Goal: Transaction & Acquisition: Purchase product/service

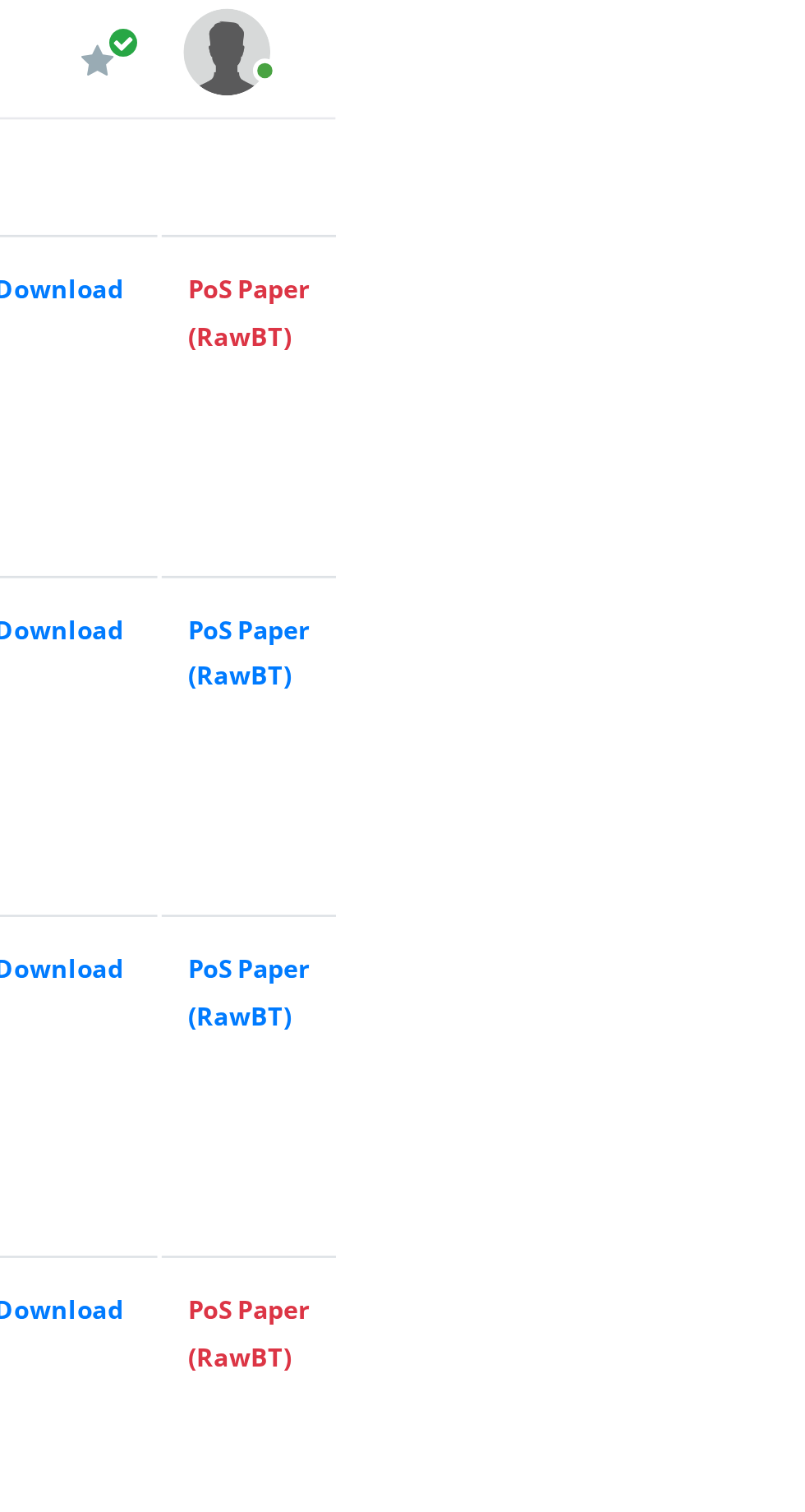
scroll to position [1893, 0]
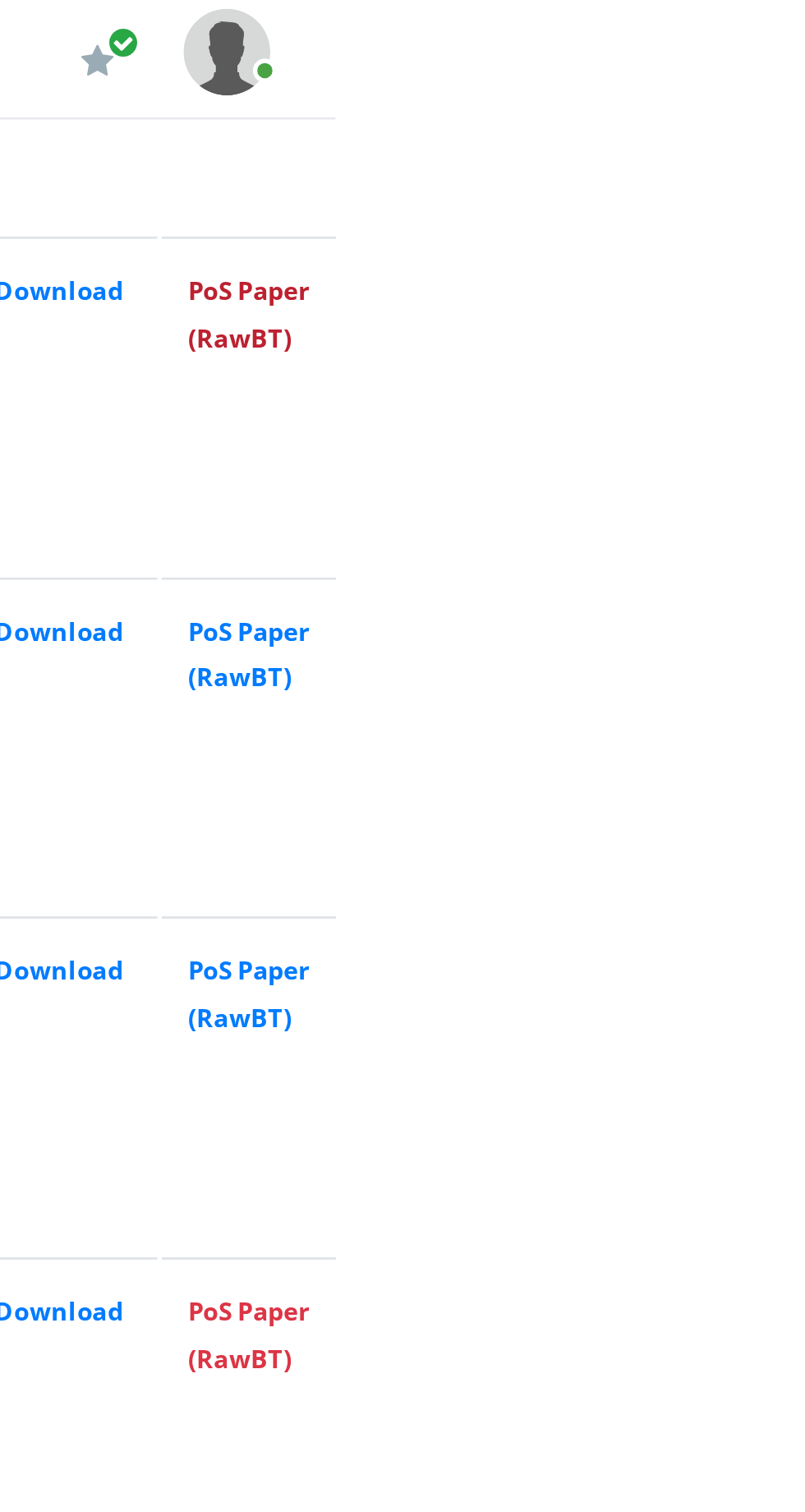
click at [793, 119] on link "PoS Paper (RawBT)" at bounding box center [772, 118] width 46 height 31
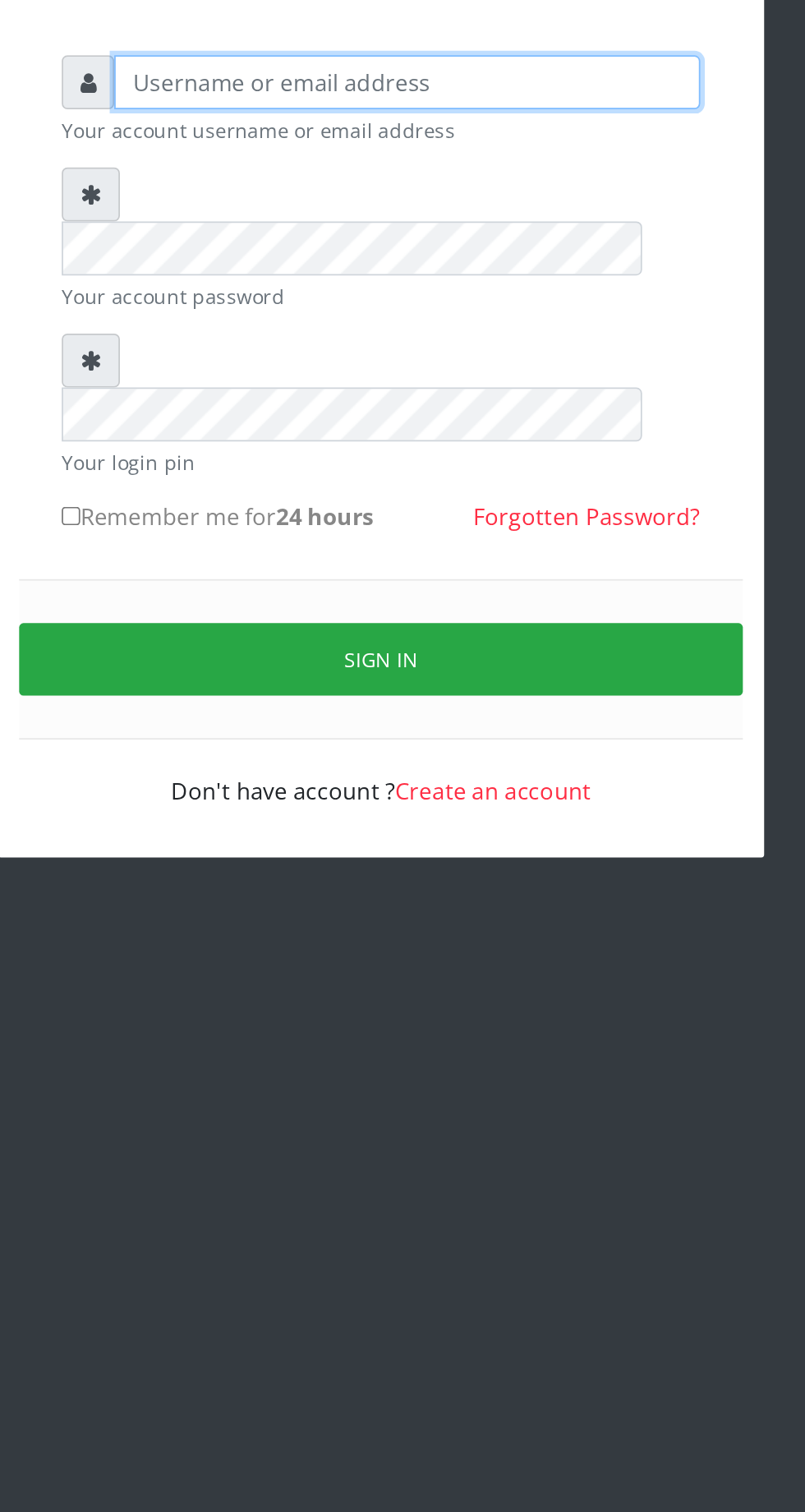
click at [322, 243] on input "text" at bounding box center [417, 242] width 340 height 32
type input "Musluky"
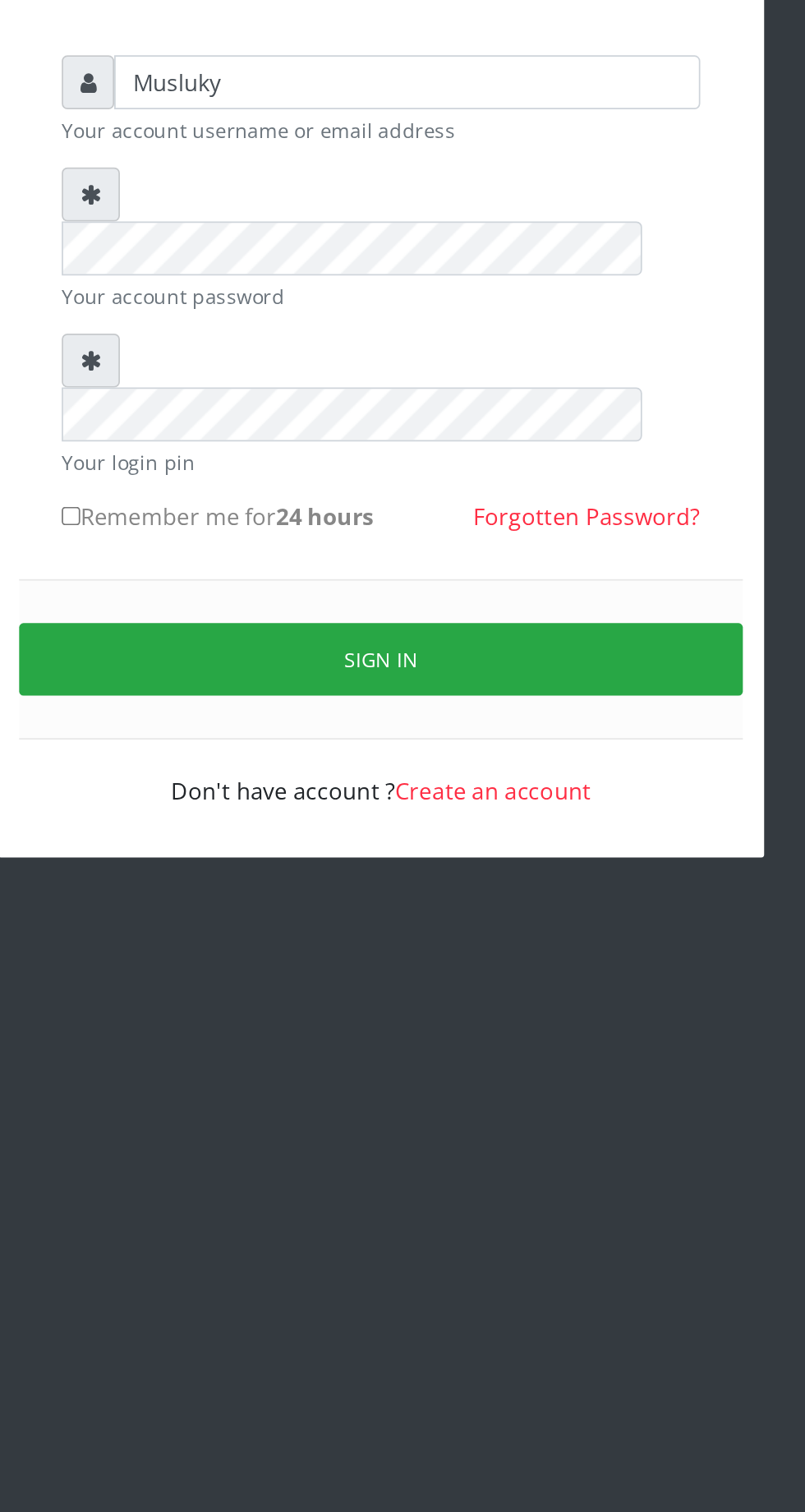
click at [411, 555] on button "Sign in" at bounding box center [402, 576] width 419 height 42
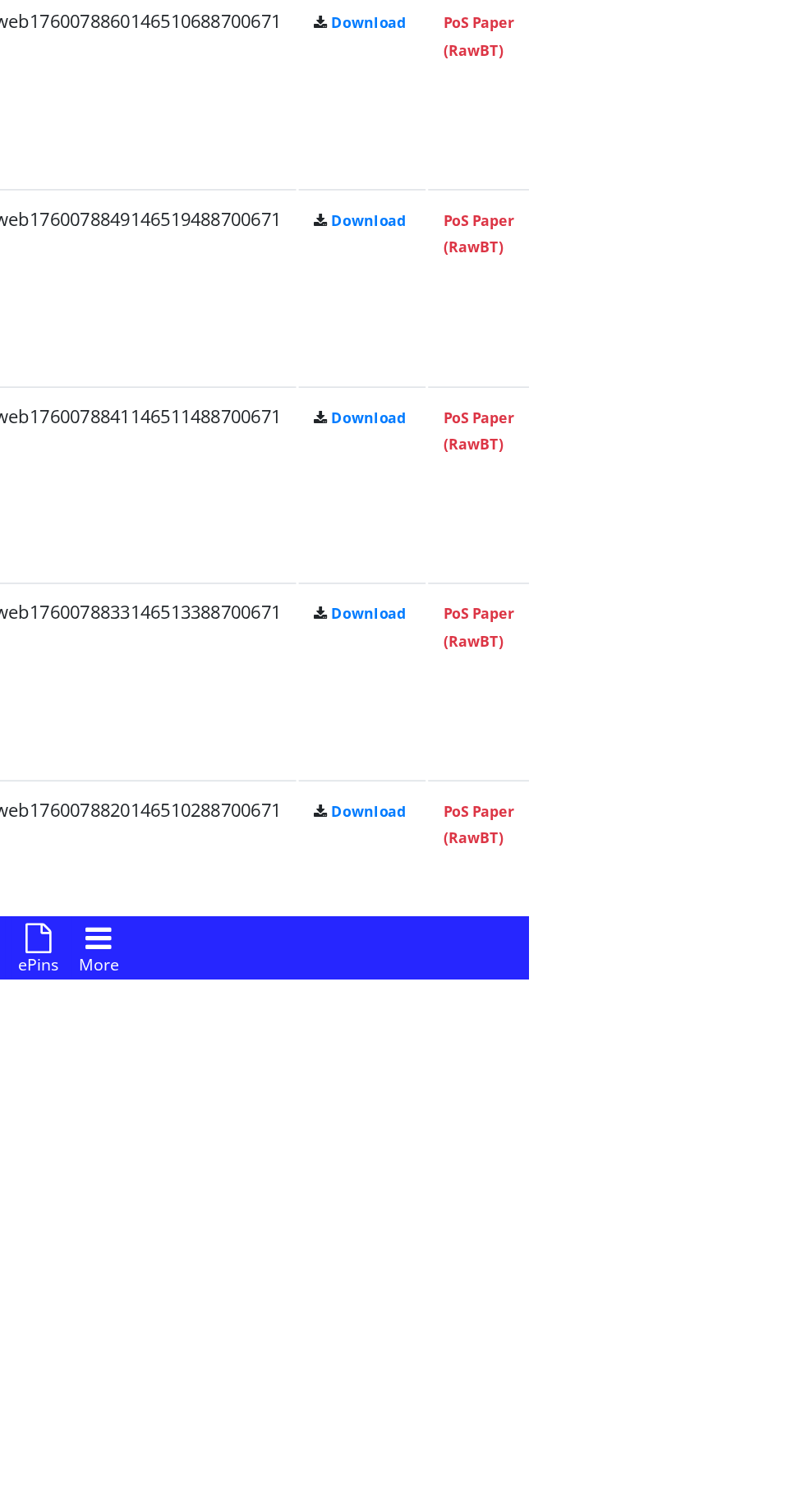
scroll to position [2147, 0]
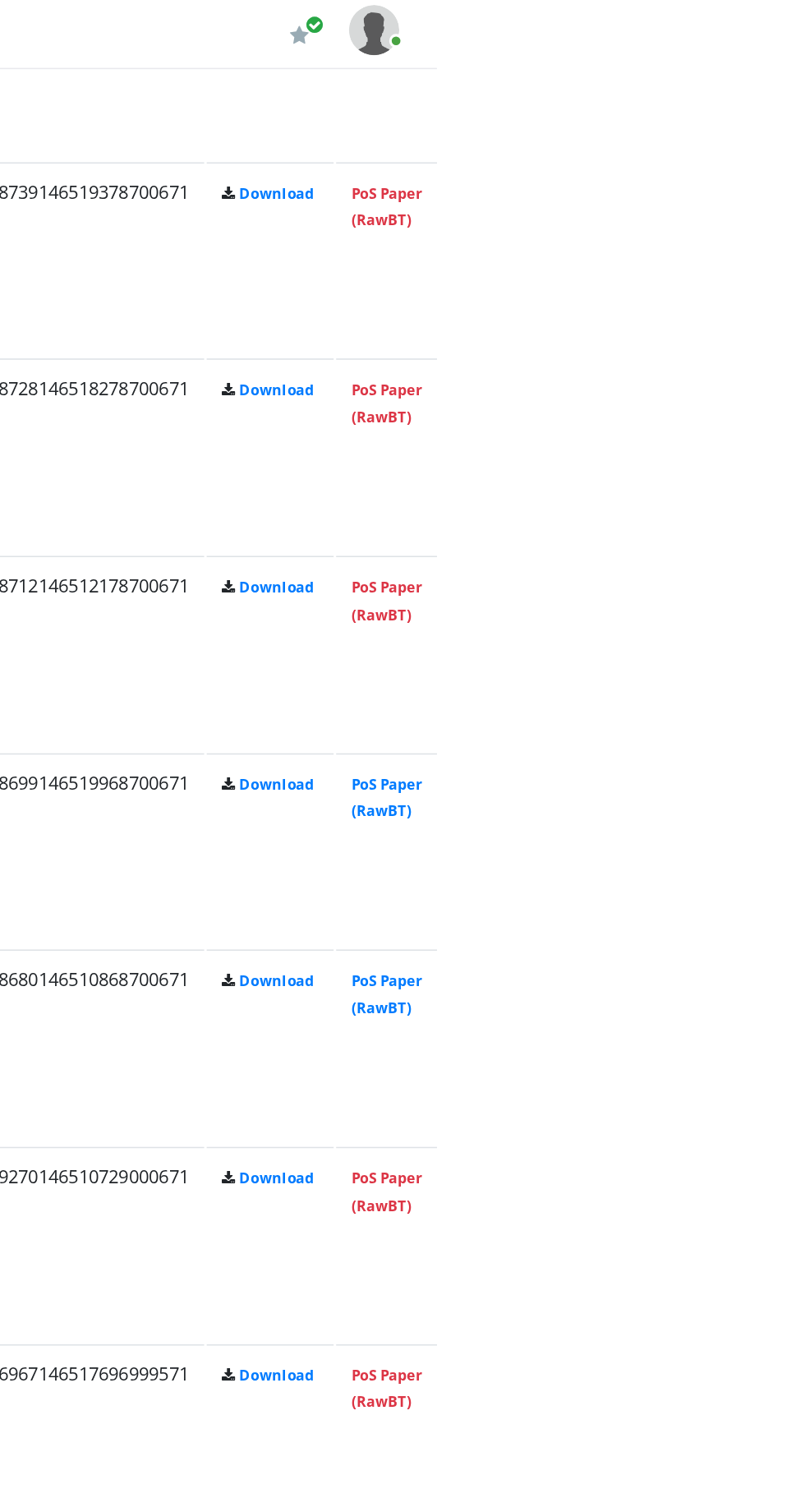
scroll to position [1612, 0]
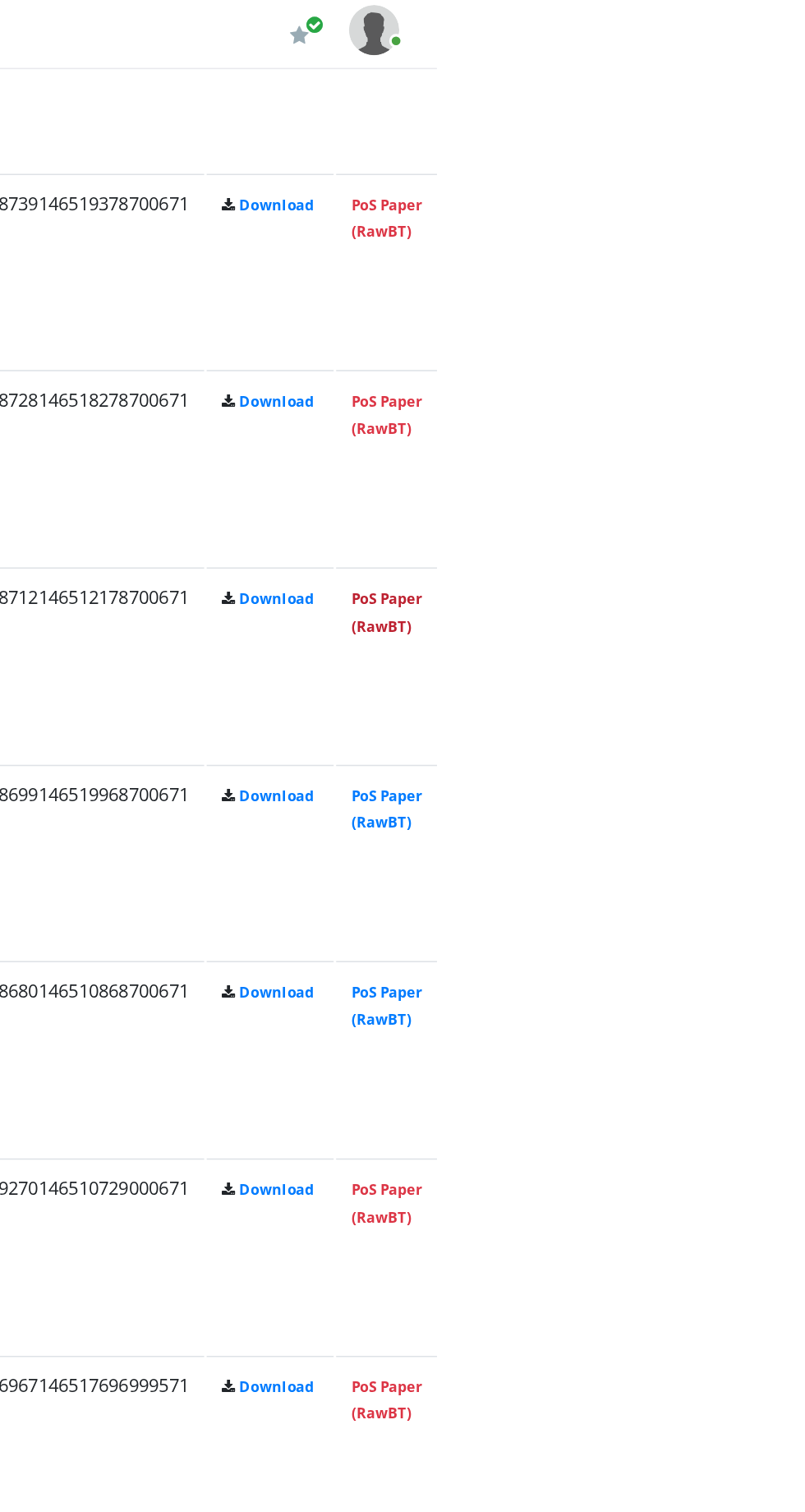
click at [795, 389] on link "PoS Paper (RawBT)" at bounding box center [772, 400] width 46 height 31
